Goal: Find specific page/section: Find specific page/section

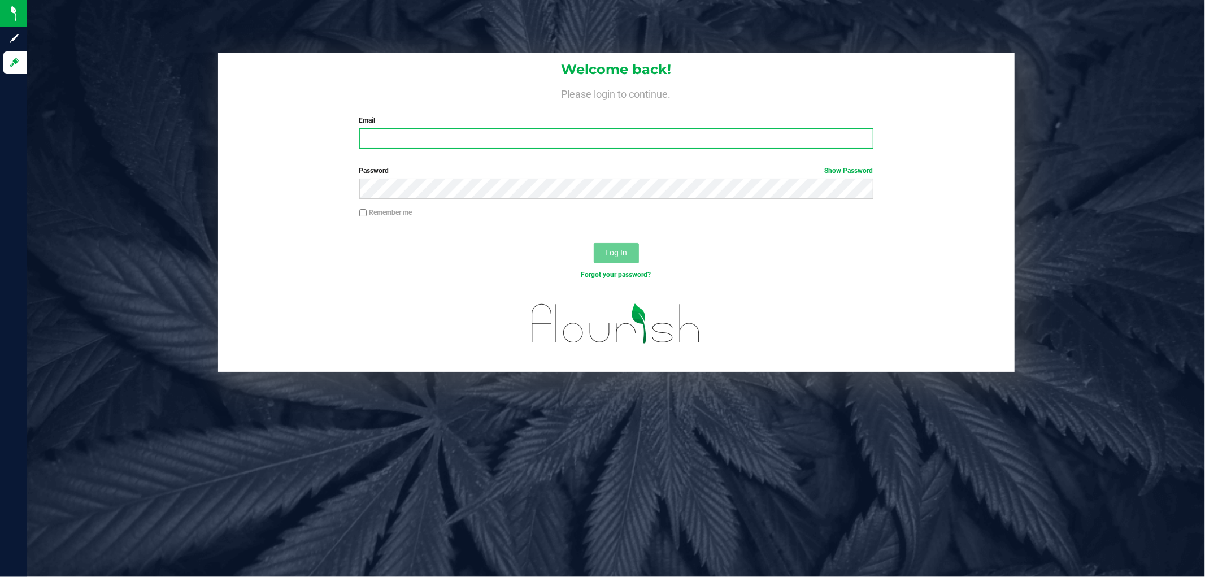
click at [411, 147] on input "Email" at bounding box center [616, 138] width 514 height 20
type input "[EMAIL_ADDRESS][DOMAIN_NAME]"
click at [594, 243] on button "Log In" at bounding box center [616, 253] width 45 height 20
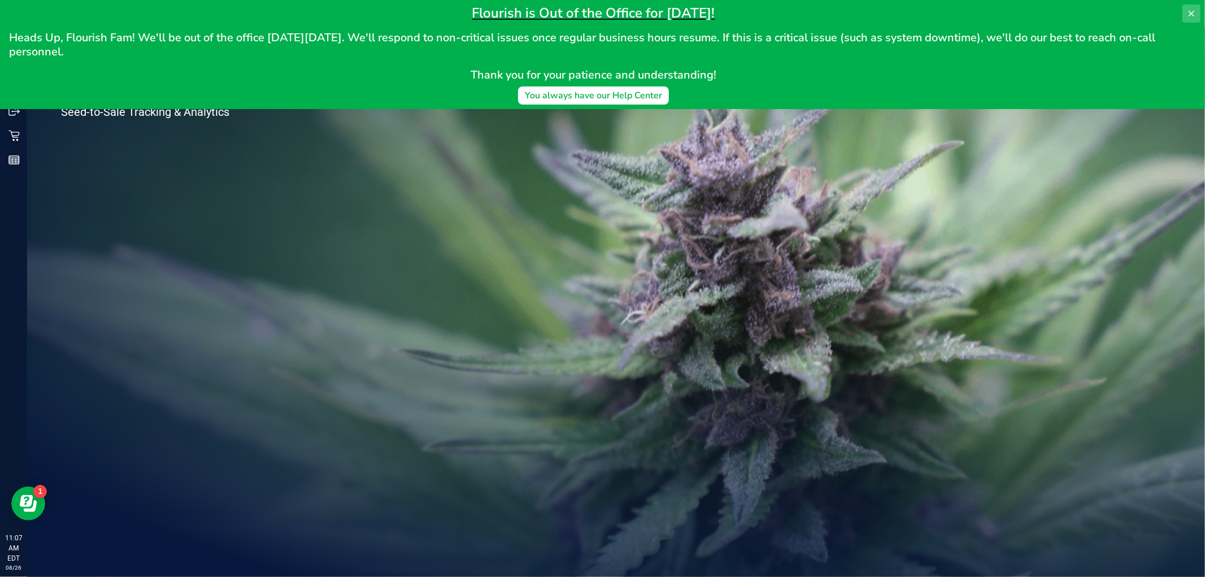
click at [1186, 9] on button at bounding box center [1191, 14] width 18 height 18
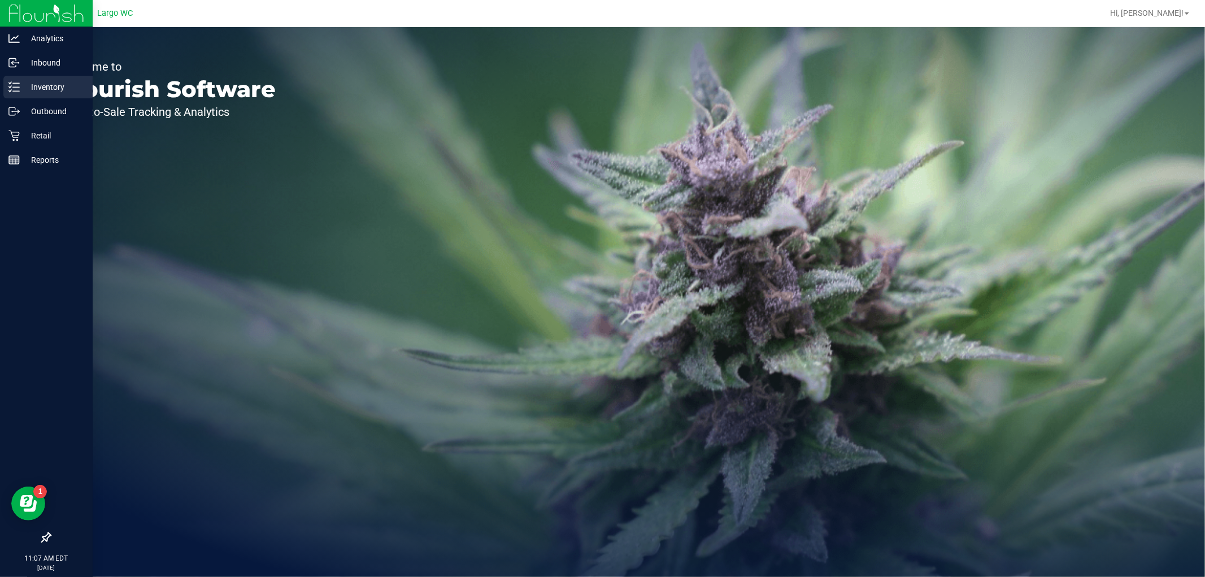
click at [58, 81] on p "Inventory" at bounding box center [54, 87] width 68 height 14
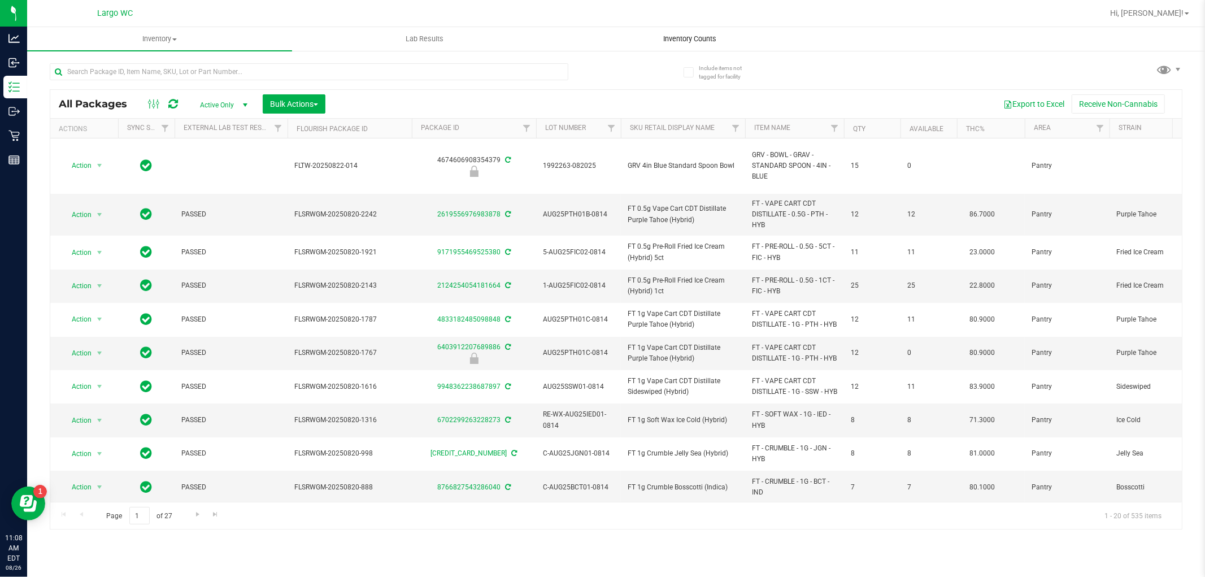
click at [701, 36] on span "Inventory Counts" at bounding box center [690, 39] width 84 height 10
